Goal: Entertainment & Leisure: Consume media (video, audio)

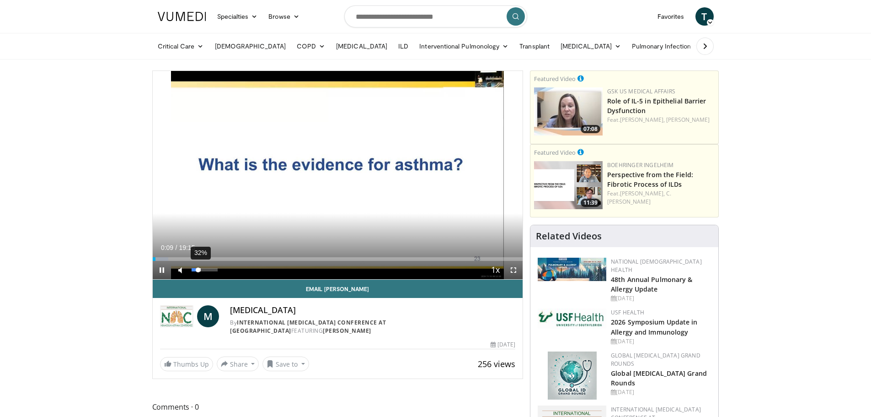
drag, startPoint x: 218, startPoint y: 270, endPoint x: 198, endPoint y: 272, distance: 19.8
click at [198, 271] on div "Volume Level" at bounding box center [195, 269] width 7 height 3
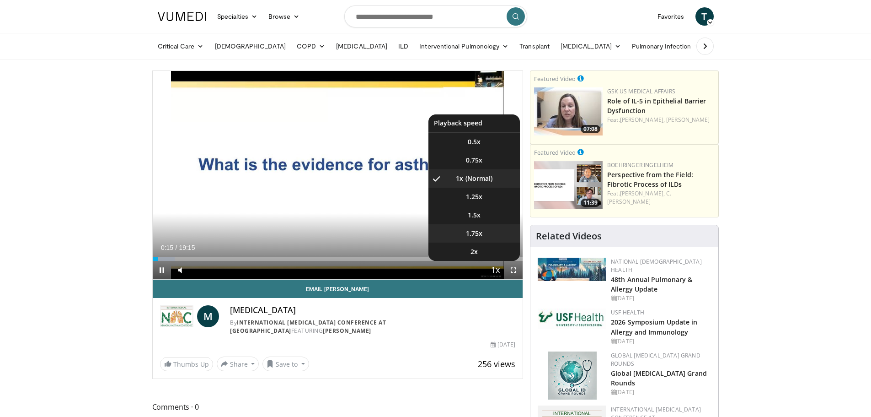
click at [475, 231] on span "1.75x" at bounding box center [474, 233] width 16 height 9
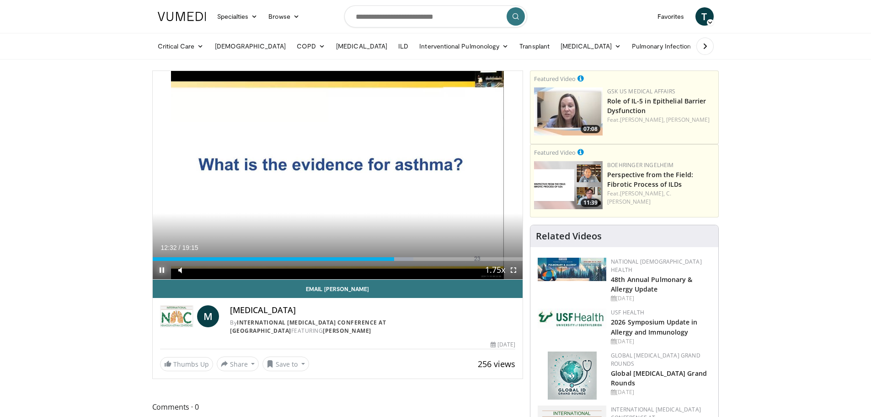
click at [160, 271] on span "Video Player" at bounding box center [162, 270] width 18 height 18
click at [159, 268] on span "Video Player" at bounding box center [162, 270] width 18 height 18
click at [160, 269] on span "Video Player" at bounding box center [162, 270] width 18 height 18
click at [400, 256] on div "Loaded : 68.40% 12:52 12:52" at bounding box center [338, 256] width 370 height 9
click at [406, 258] on div "Progress Bar" at bounding box center [406, 259] width 1 height 4
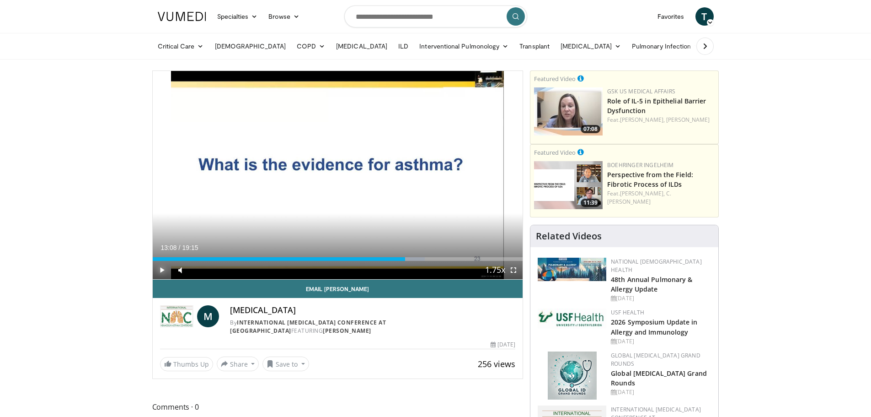
click at [162, 268] on span "Video Player" at bounding box center [162, 270] width 18 height 18
